Goal: Task Accomplishment & Management: Use online tool/utility

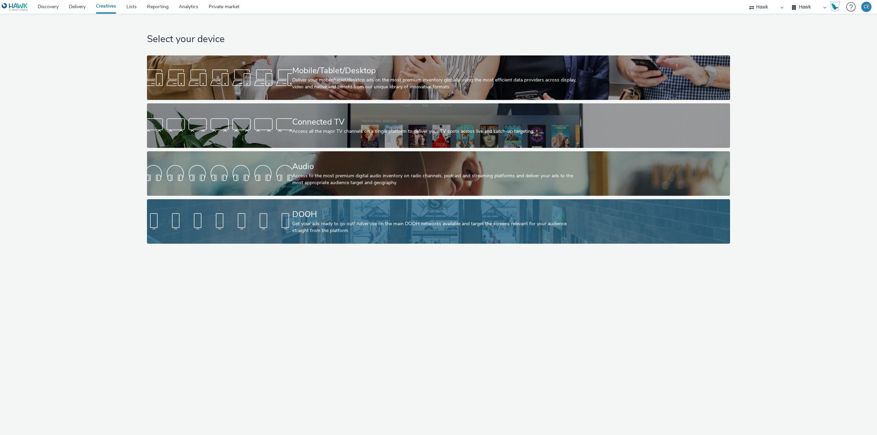
click at [266, 216] on div at bounding box center [219, 222] width 145 height 22
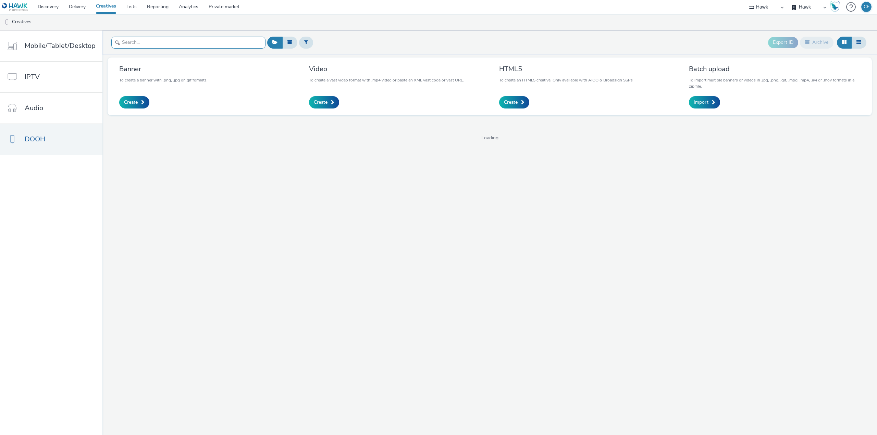
click at [172, 39] on input "text" at bounding box center [188, 43] width 154 height 12
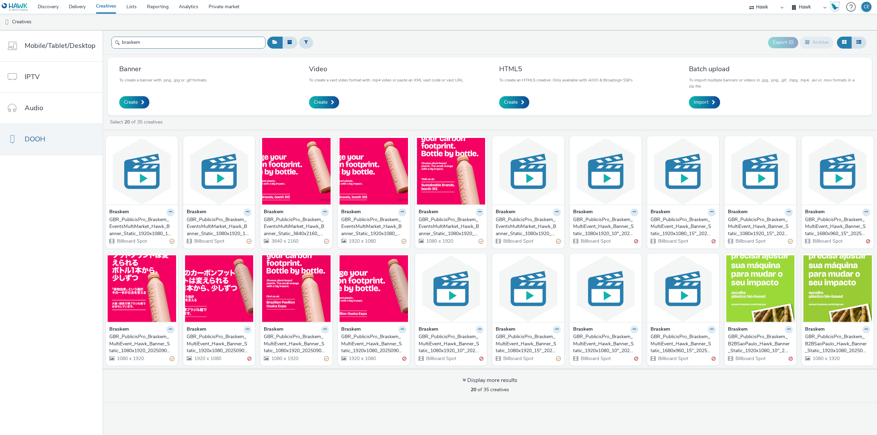
type input "braskem"
click at [433, 165] on img at bounding box center [451, 171] width 68 height 67
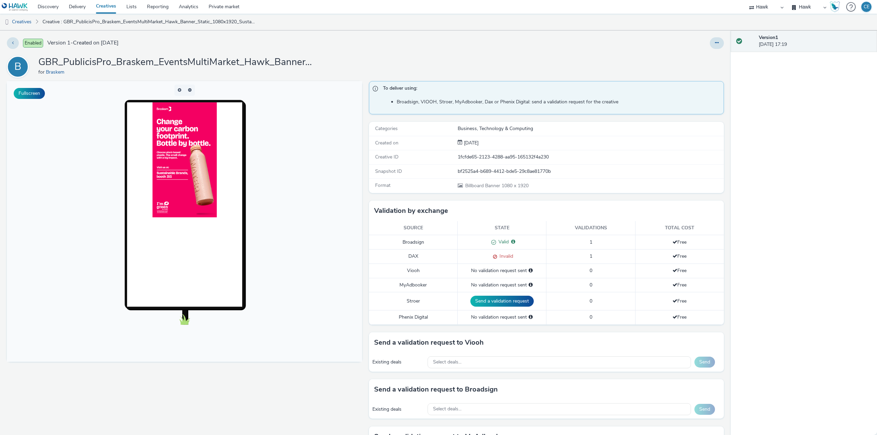
click at [177, 205] on img at bounding box center [184, 159] width 64 height 115
click at [291, 380] on div "Fullscreen" at bounding box center [186, 317] width 359 height 472
click at [187, 143] on img at bounding box center [184, 159] width 64 height 115
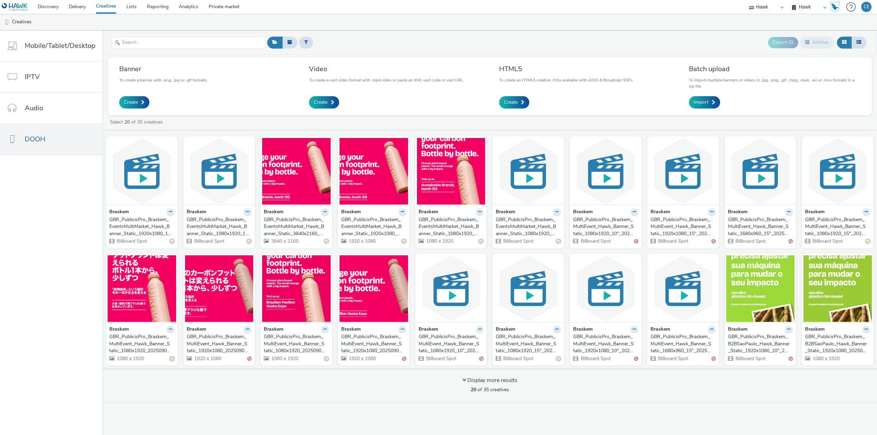
click at [524, 49] on div "Export ID Archive" at bounding box center [566, 42] width 602 height 17
click at [291, 219] on div "GBR_PublicisPro_Braskem_EventsMultiMarket_Hawk_Banner_Static_3840x2160_Sustaina…" at bounding box center [295, 226] width 62 height 21
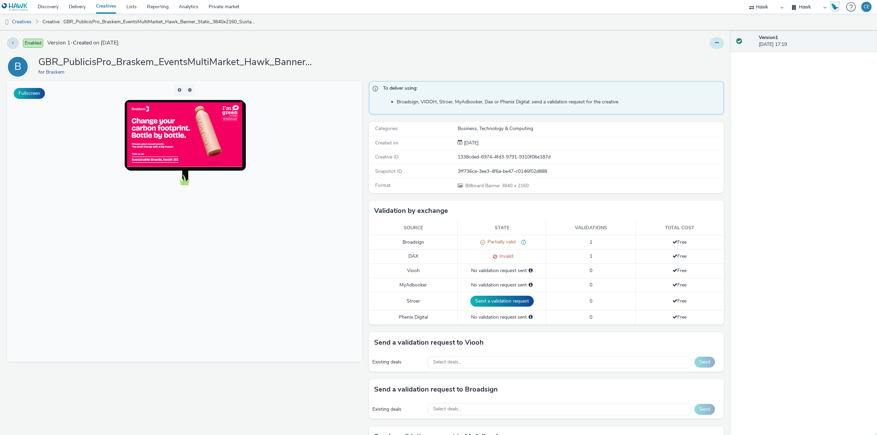
click at [715, 45] on icon at bounding box center [717, 42] width 4 height 5
click at [705, 56] on link "Edit" at bounding box center [697, 57] width 51 height 14
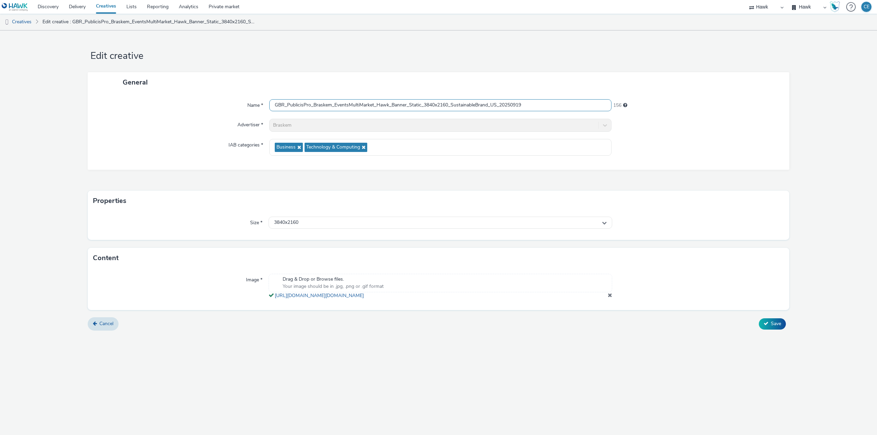
drag, startPoint x: 554, startPoint y: 104, endPoint x: 239, endPoint y: 109, distance: 314.8
click at [239, 109] on div "Name * GBR_PublicisPro_Braskem_EventsMultiMarket_Hawk_Banner_Static_3840x2160_S…" at bounding box center [439, 105] width 688 height 12
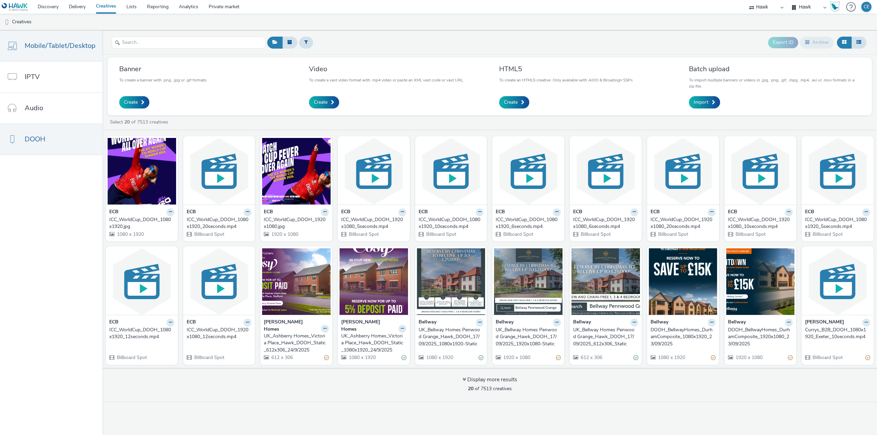
click at [48, 47] on span "Mobile/Tablet/Desktop" at bounding box center [60, 46] width 71 height 10
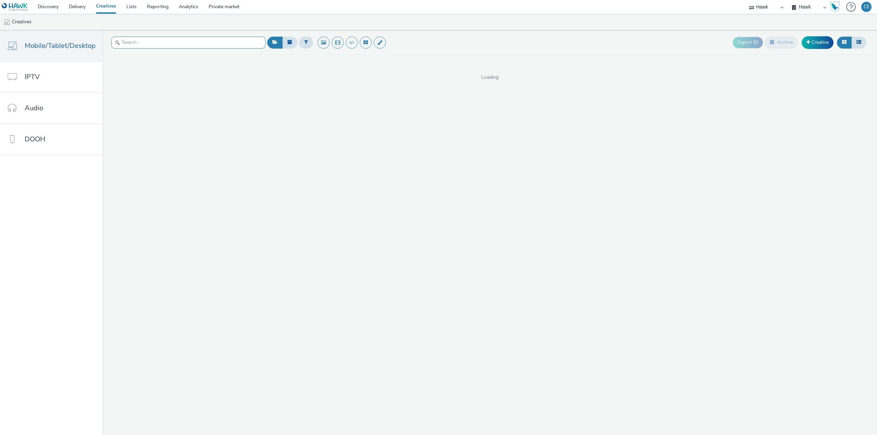
click at [175, 39] on input "text" at bounding box center [188, 43] width 154 height 12
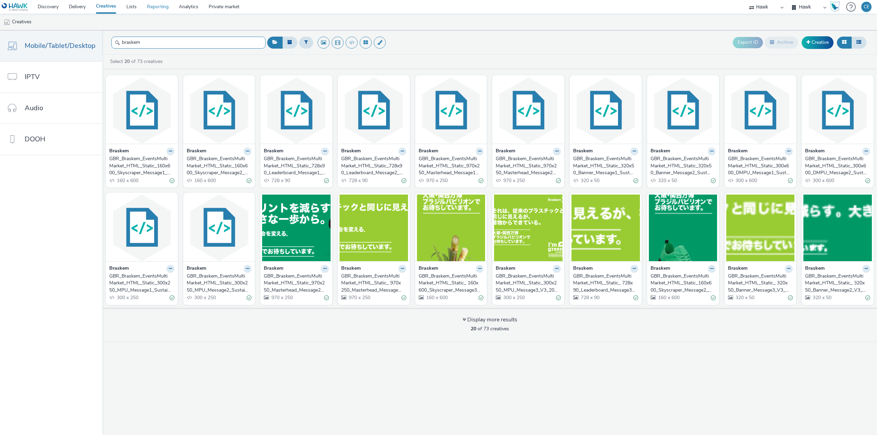
type input "braskem"
